Goal: Task Accomplishment & Management: Manage account settings

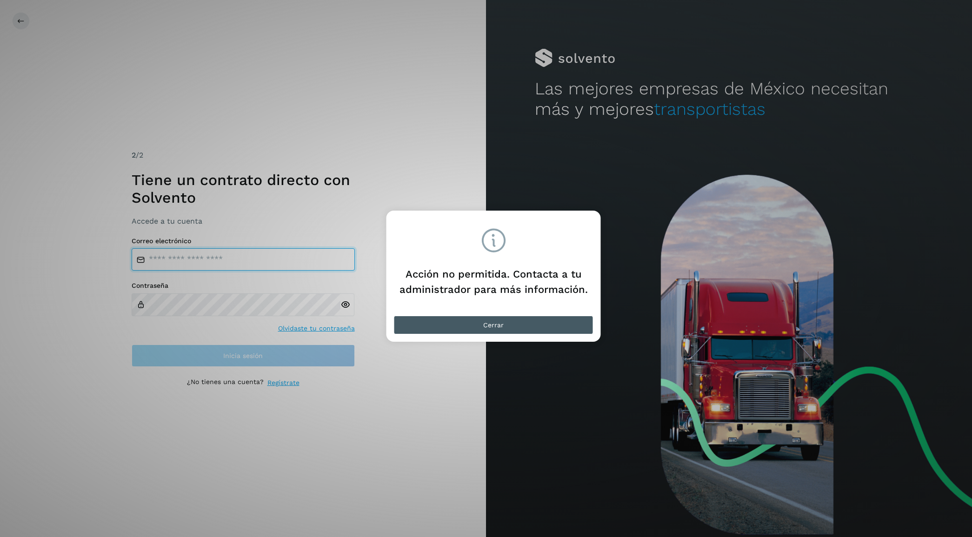
type input "**********"
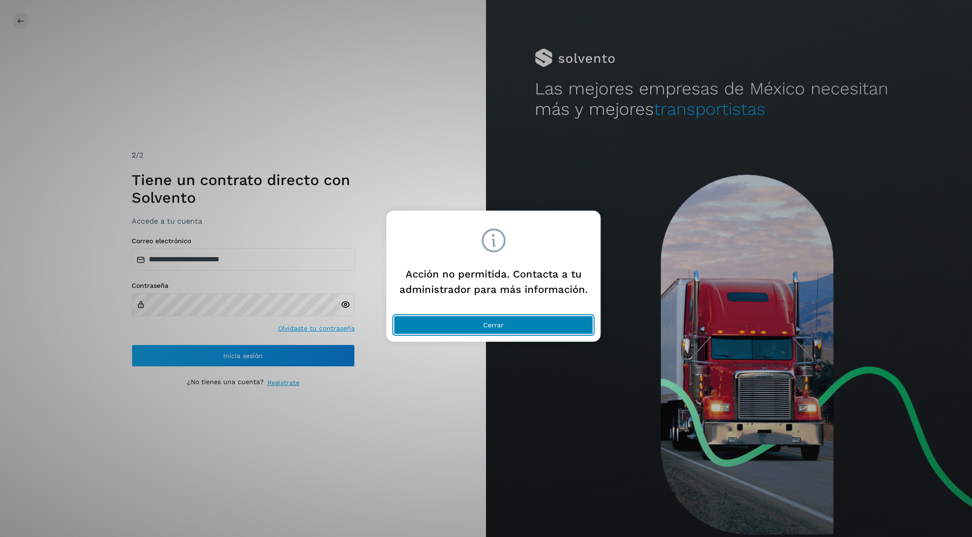
click at [286, 2] on span "Cerrar" at bounding box center [493, 325] width 20 height 7
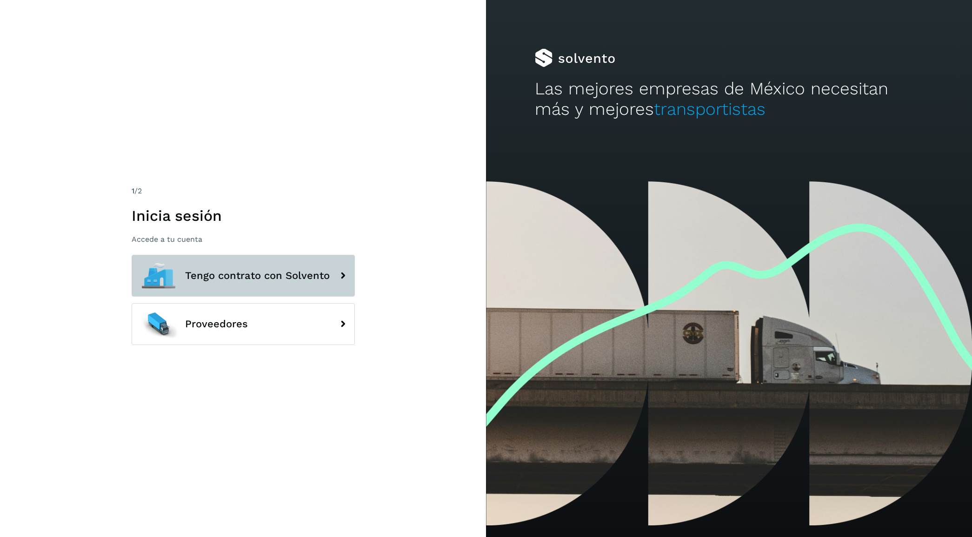
click at [247, 274] on span "Tengo contrato con Solvento" at bounding box center [257, 275] width 145 height 11
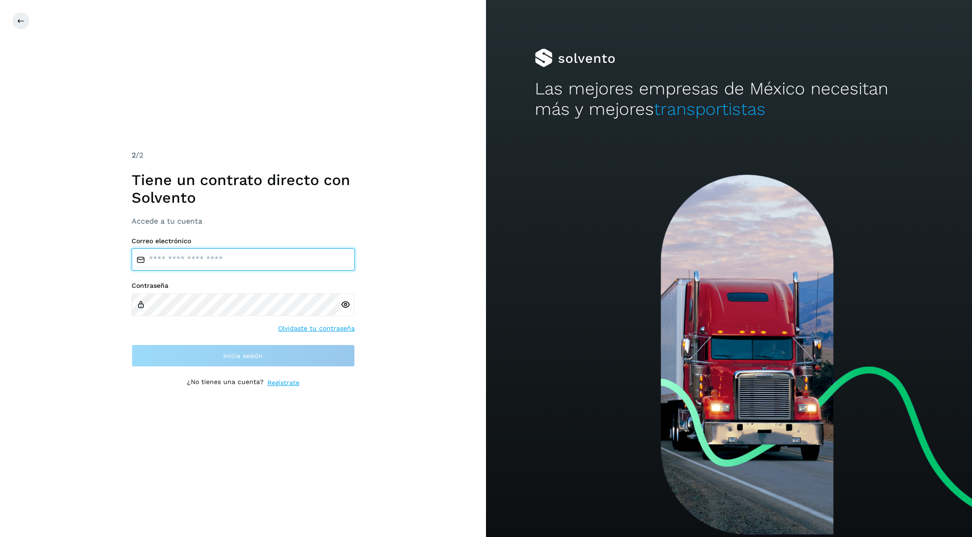
type input "**********"
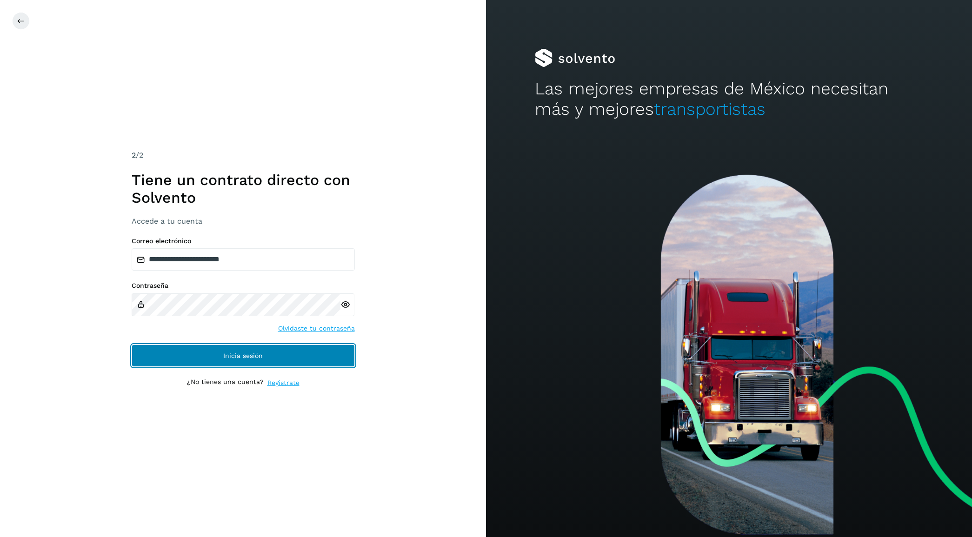
click at [268, 352] on button "Inicia sesión" at bounding box center [243, 356] width 223 height 22
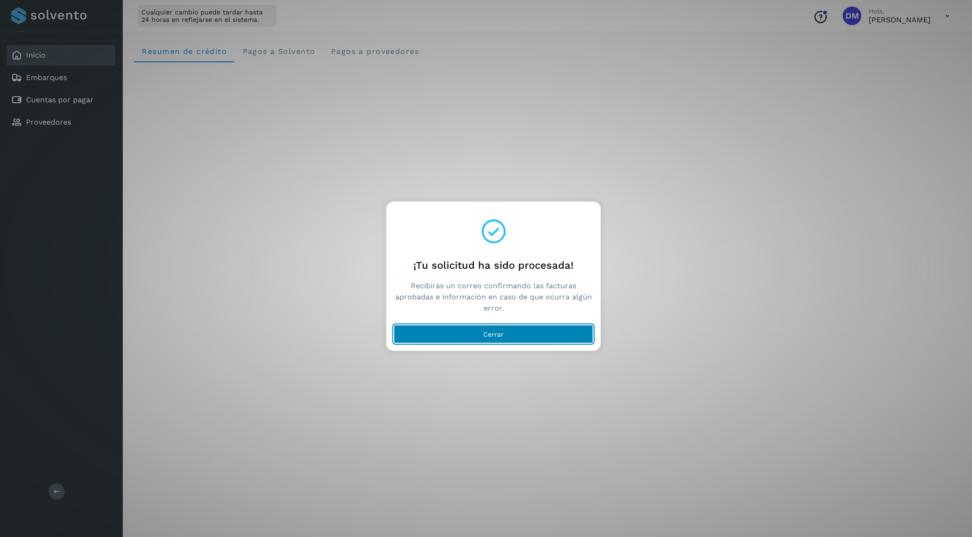
click at [577, 329] on button "Cerrar" at bounding box center [494, 334] width 200 height 19
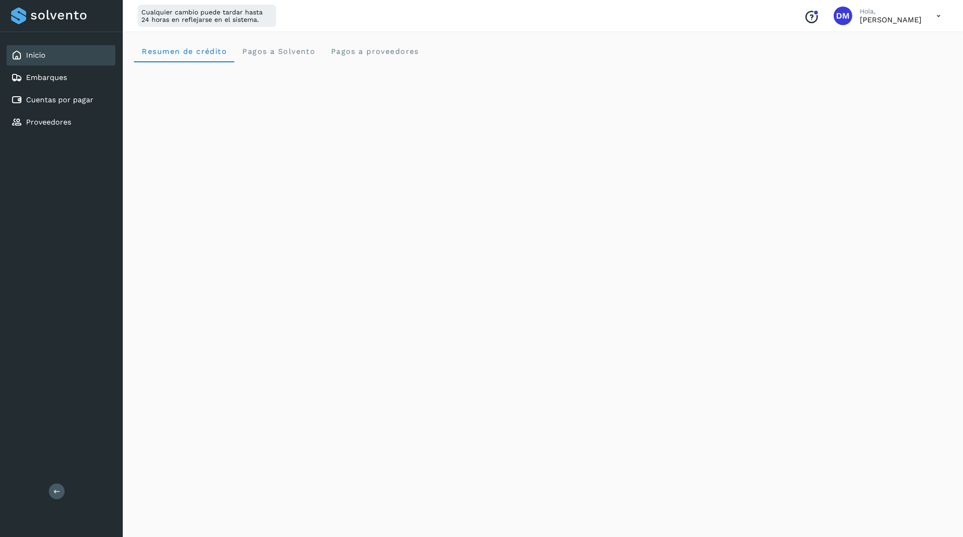
drag, startPoint x: 72, startPoint y: 189, endPoint x: 71, endPoint y: 172, distance: 17.2
click at [72, 189] on div "Inicio Embarques Cuentas por pagar Proveedores Salir" at bounding box center [61, 268] width 123 height 537
click at [62, 96] on link "Cuentas por pagar" at bounding box center [59, 99] width 67 height 9
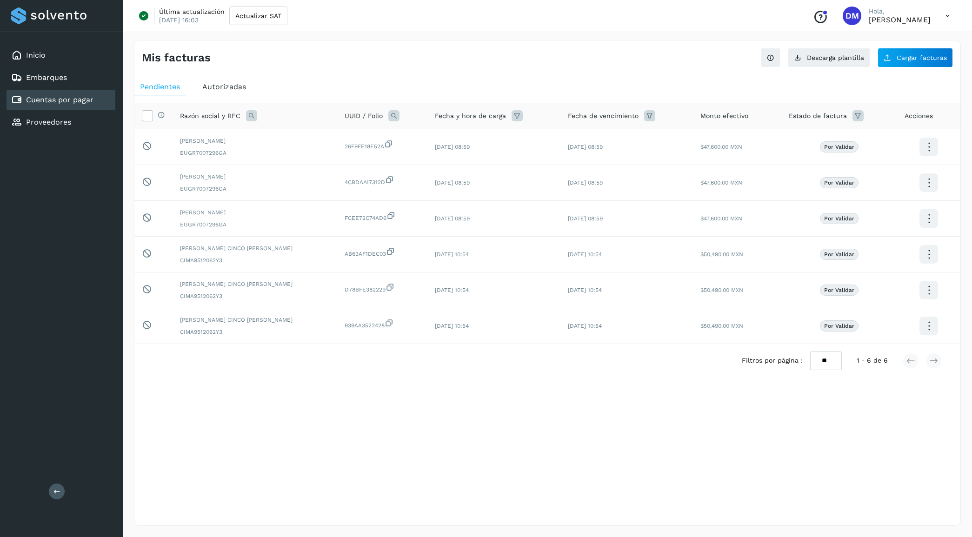
click at [282, 381] on div "Selecciona una fecha" at bounding box center [547, 385] width 826 height 15
click at [326, 444] on div "Mis facturas Ver instrucciones para cargar Facturas Descarga plantilla Cargar f…" at bounding box center [547, 283] width 827 height 486
